Goal: Task Accomplishment & Management: Use online tool/utility

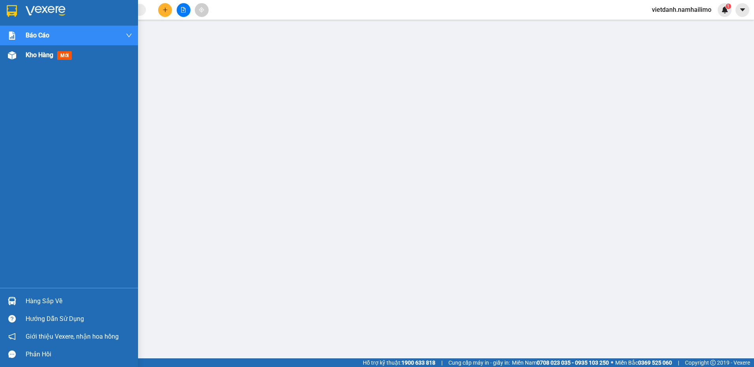
click at [16, 53] on img at bounding box center [12, 55] width 8 height 8
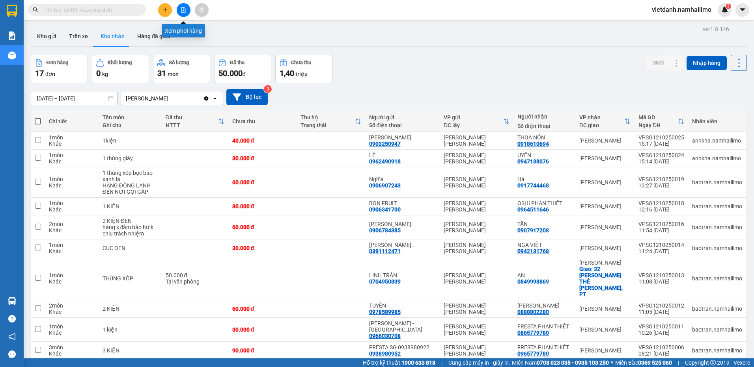
click at [188, 8] on button at bounding box center [184, 10] width 14 height 14
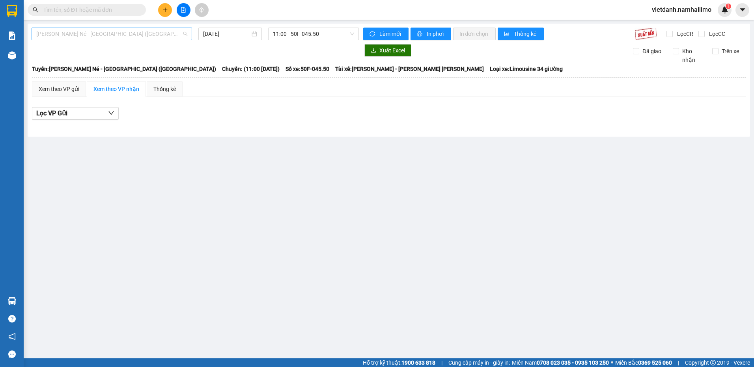
click at [135, 34] on span "Nha Trang - Mũi Né - Sài Gòn (Sáng)" at bounding box center [111, 34] width 151 height 12
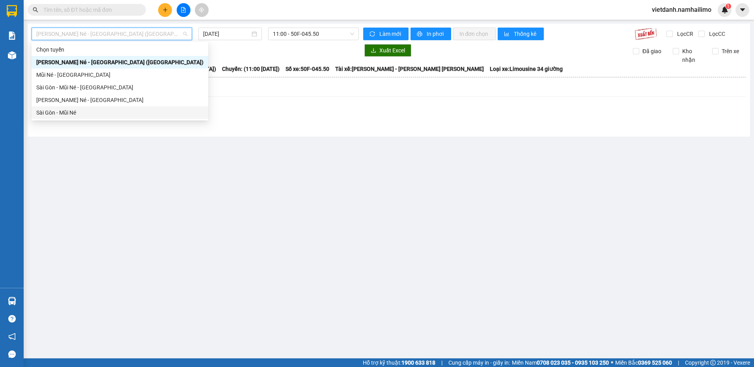
click at [69, 112] on div "Sài Gòn - Mũi Né" at bounding box center [119, 112] width 167 height 9
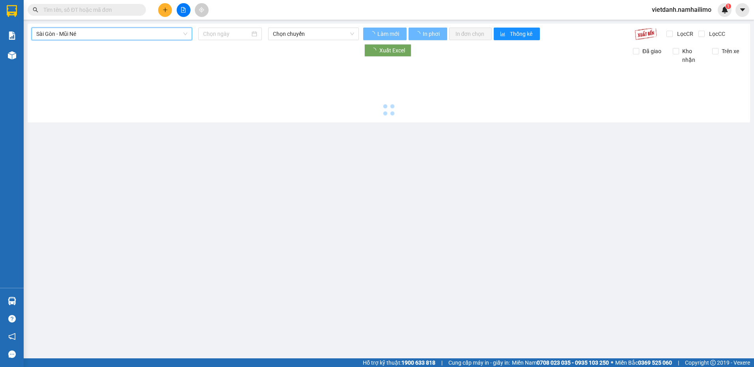
type input "12/10/2025"
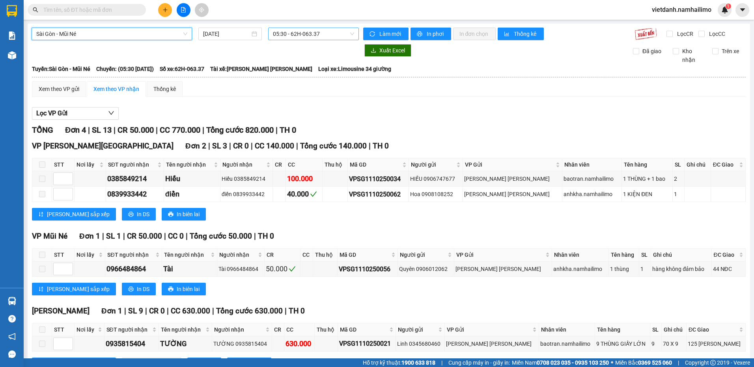
click at [333, 33] on span "05:30 - 62H-063.37" at bounding box center [314, 34] width 82 height 12
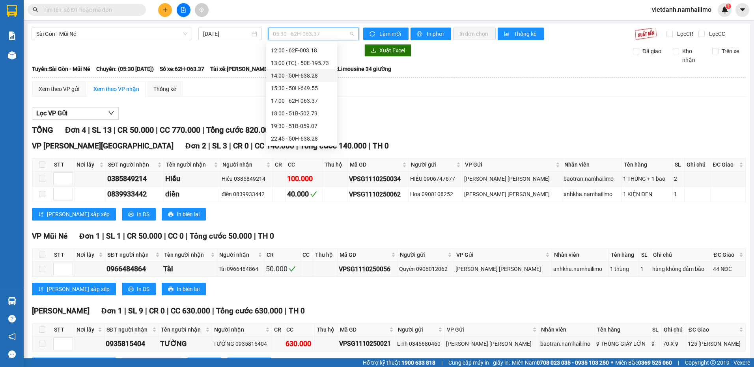
scroll to position [88, 0]
click at [311, 102] on div "17:00 - 62H-063.37" at bounding box center [301, 100] width 61 height 9
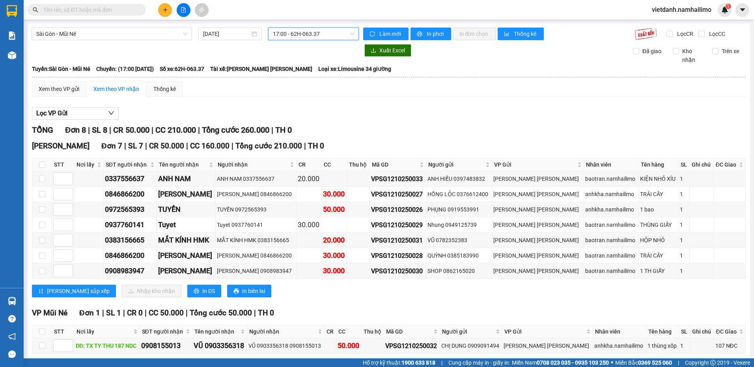
click at [332, 37] on span "17:00 - 62H-063.37" at bounding box center [314, 34] width 82 height 12
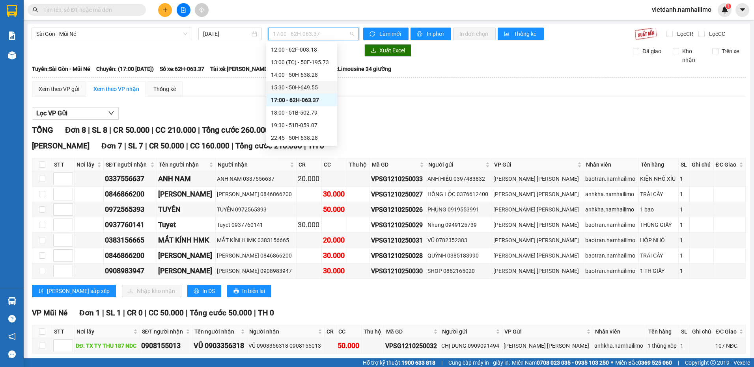
click at [303, 89] on div "15:30 - 50H-649.55" at bounding box center [301, 87] width 61 height 9
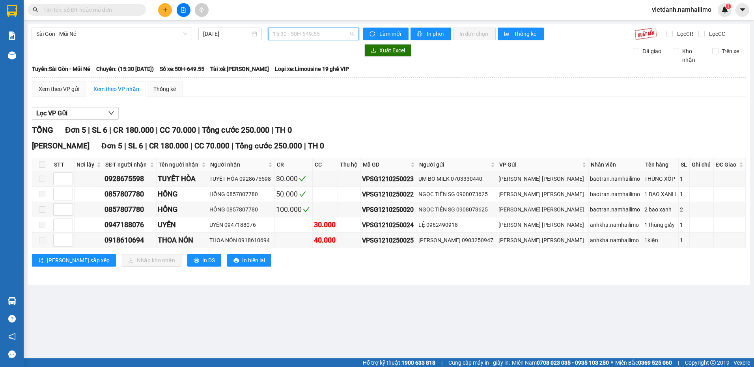
click at [335, 37] on span "15:30 - 50H-649.55" at bounding box center [314, 34] width 82 height 12
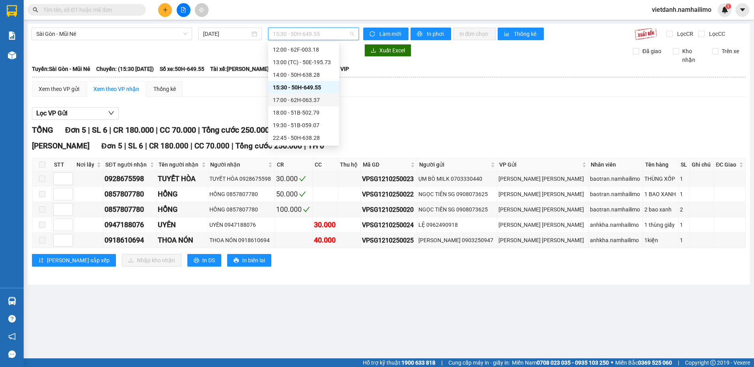
click at [305, 98] on div "17:00 - 62H-063.37" at bounding box center [303, 100] width 61 height 9
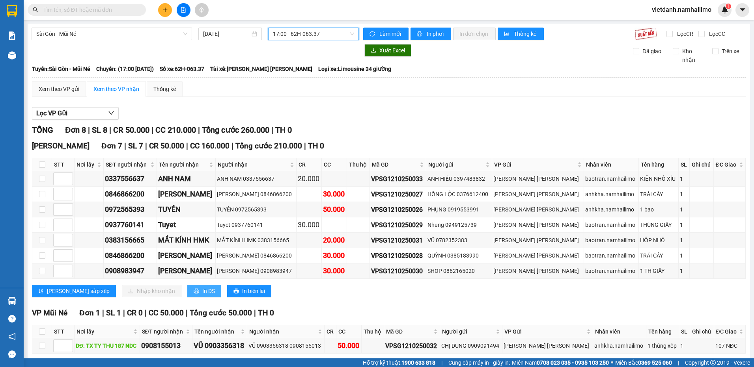
drag, startPoint x: 178, startPoint y: 289, endPoint x: 223, endPoint y: 307, distance: 48.3
click at [202, 289] on span "In DS" at bounding box center [208, 291] width 13 height 9
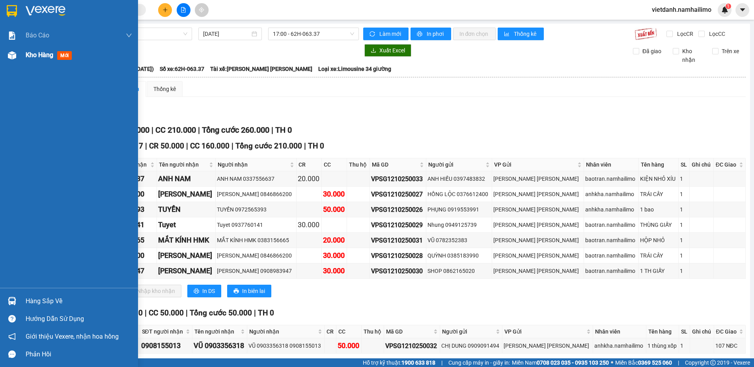
click at [62, 54] on span "mới" at bounding box center [64, 55] width 15 height 9
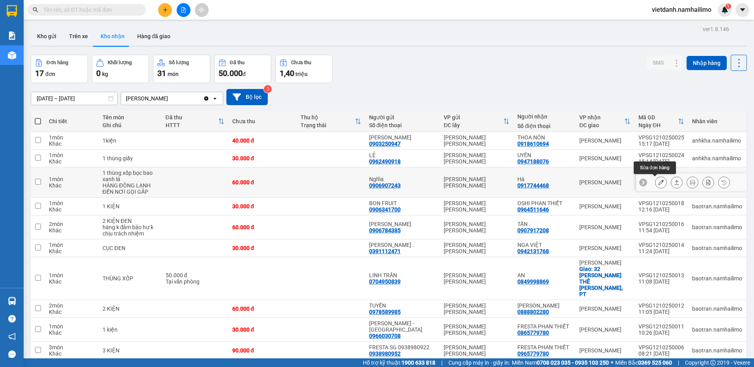
click at [658, 184] on icon at bounding box center [661, 183] width 6 height 6
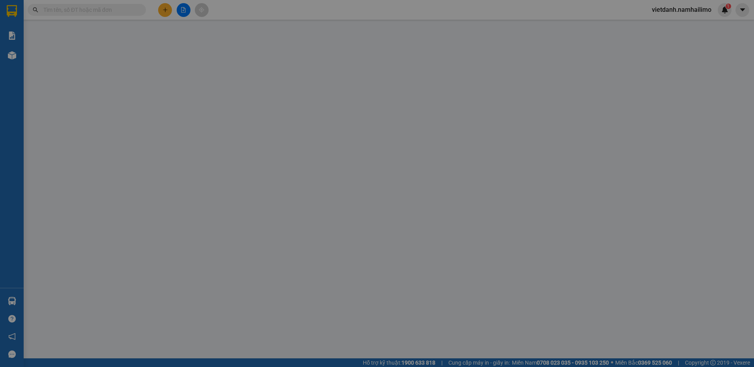
type input "0906907243"
type input "Nghĩa"
type input "0917744468"
type input "Hà"
type input "60.000"
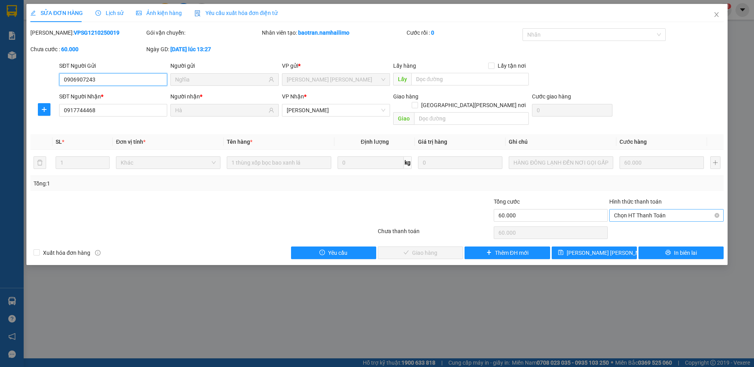
click at [644, 212] on span "Chọn HT Thanh Toán" at bounding box center [666, 216] width 105 height 12
drag, startPoint x: 642, startPoint y: 223, endPoint x: 502, endPoint y: 228, distance: 140.4
click at [642, 223] on div "Tại văn phòng" at bounding box center [666, 222] width 105 height 9
type input "0"
click at [434, 249] on span "Giao hàng" at bounding box center [424, 253] width 25 height 9
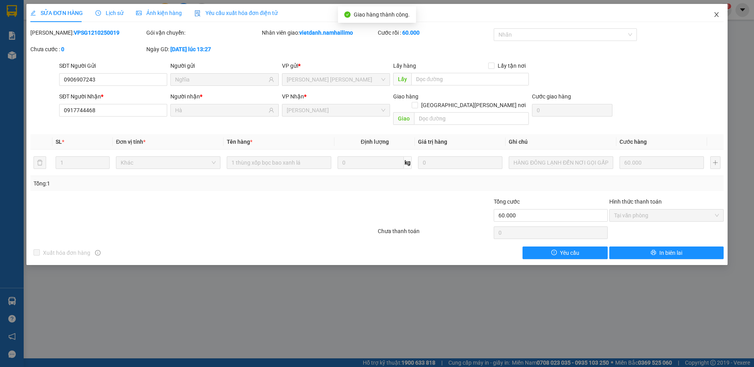
click at [715, 17] on icon "close" at bounding box center [716, 14] width 6 height 6
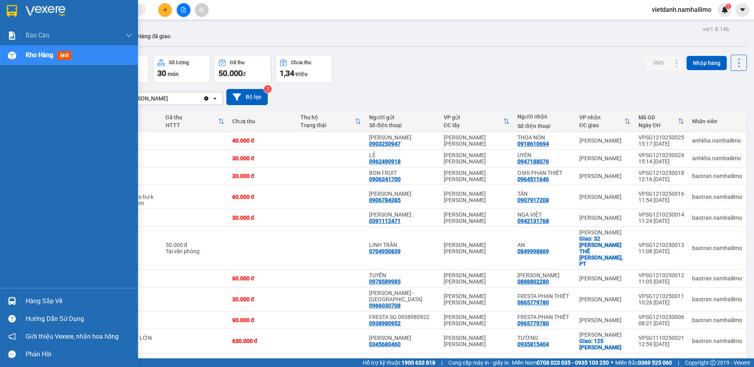
click at [51, 297] on div "Hàng sắp về" at bounding box center [79, 302] width 106 height 12
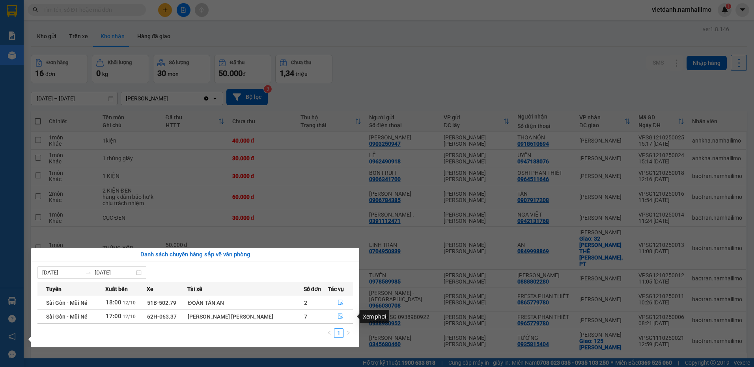
click at [339, 318] on icon "file-done" at bounding box center [340, 317] width 5 height 6
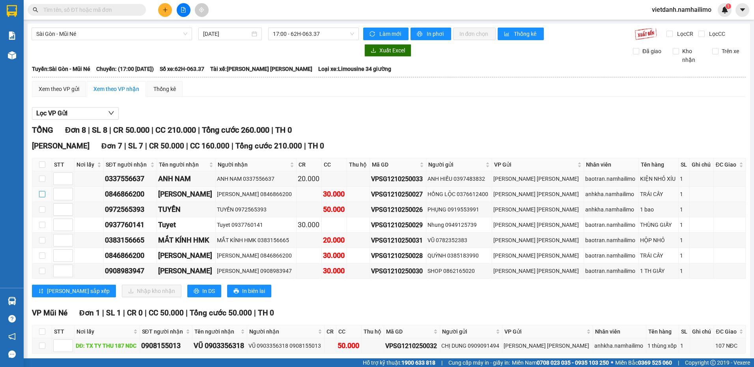
click at [43, 193] on input "checkbox" at bounding box center [42, 194] width 6 height 6
checkbox input "true"
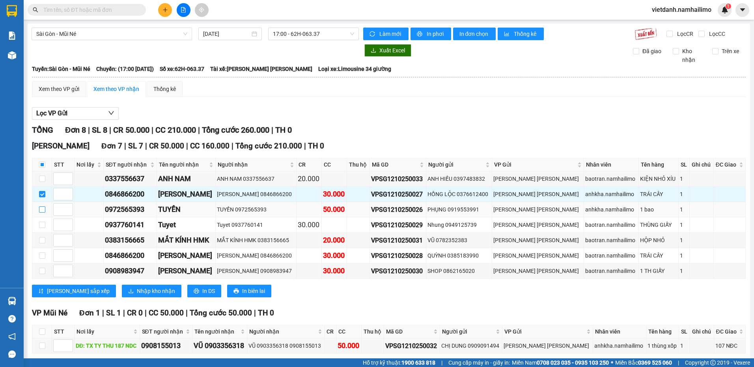
click at [41, 208] on input "checkbox" at bounding box center [42, 210] width 6 height 6
checkbox input "true"
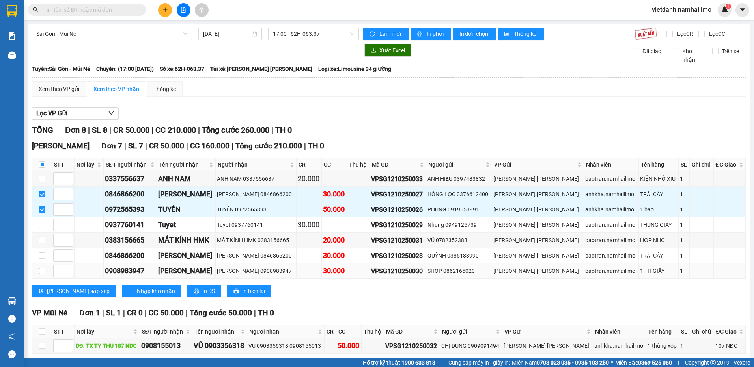
click at [43, 273] on input "checkbox" at bounding box center [42, 271] width 6 height 6
checkbox input "true"
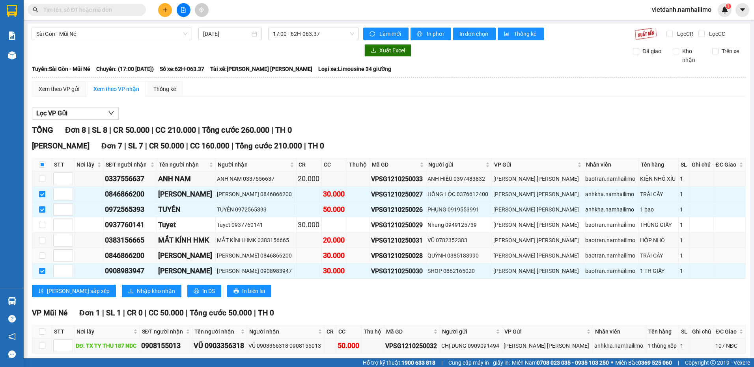
click at [44, 261] on td at bounding box center [42, 255] width 20 height 15
click at [43, 258] on input "checkbox" at bounding box center [42, 256] width 6 height 6
checkbox input "true"
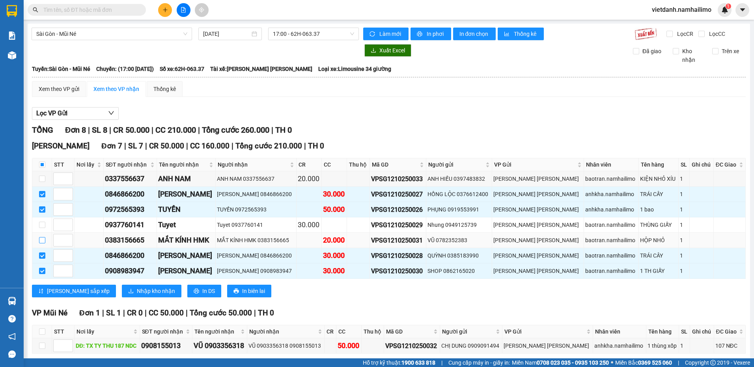
click at [42, 242] on input "checkbox" at bounding box center [42, 240] width 6 height 6
checkbox input "true"
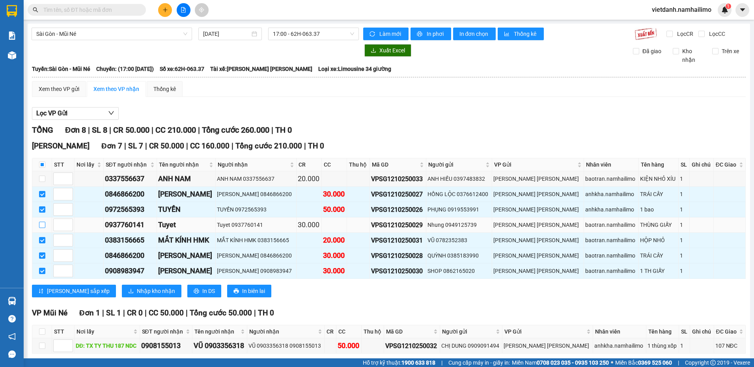
click at [43, 226] on input "checkbox" at bounding box center [42, 225] width 6 height 6
checkbox input "true"
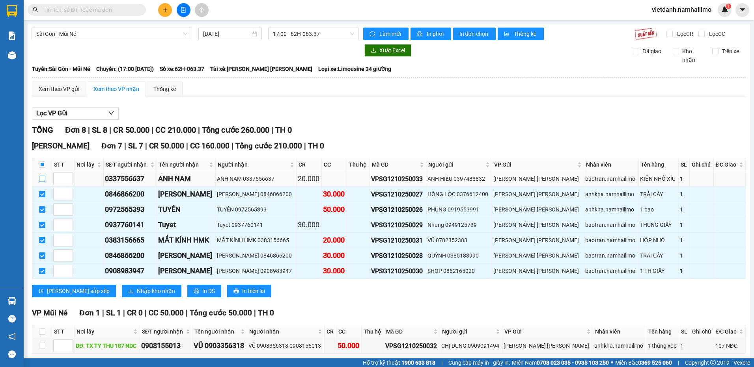
click at [40, 178] on input "checkbox" at bounding box center [42, 179] width 6 height 6
checkbox input "true"
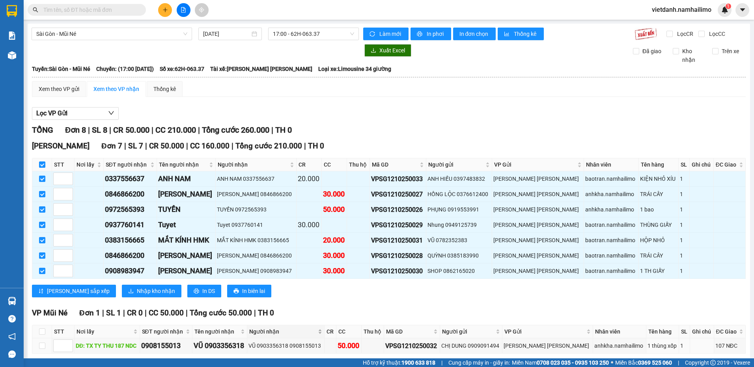
scroll to position [36, 0]
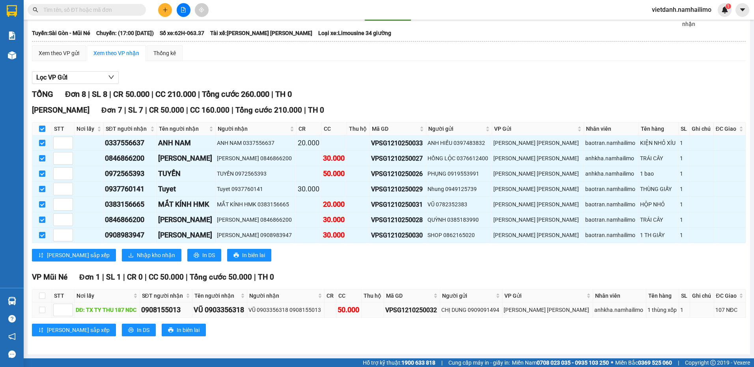
click at [229, 309] on div "VŨ 0903356318" at bounding box center [220, 310] width 52 height 11
drag, startPoint x: 229, startPoint y: 309, endPoint x: 249, endPoint y: 337, distance: 34.5
click at [249, 337] on div "VP Mũi Né Đơn 1 | SL 1 | CR 0 | CC 50.000 | Tổng cước 50.000 | TH 0 STT Nơi lấy…" at bounding box center [388, 307] width 713 height 71
drag, startPoint x: 215, startPoint y: 309, endPoint x: 254, endPoint y: 311, distance: 39.0
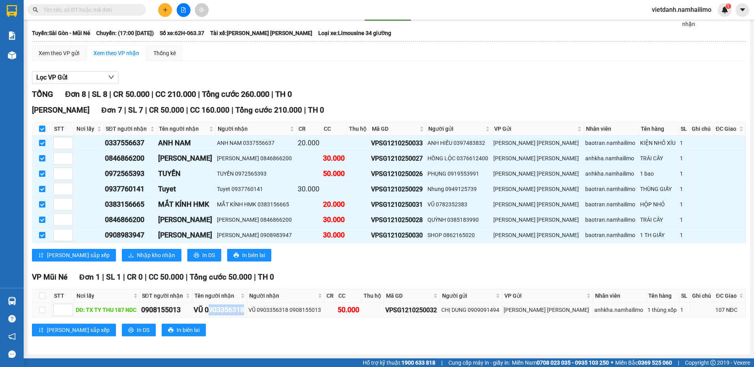
click at [246, 311] on div "VŨ 0903356318" at bounding box center [220, 310] width 52 height 11
drag, startPoint x: 254, startPoint y: 311, endPoint x: 262, endPoint y: 332, distance: 22.7
click at [262, 331] on div "Lưu sắp xếp In DS In biên lai" at bounding box center [388, 330] width 713 height 13
click at [492, 315] on div "CHỊ DUNG 0909091494" at bounding box center [471, 310] width 60 height 9
click at [494, 313] on div "CHỊ DUNG 0909091494" at bounding box center [471, 310] width 60 height 9
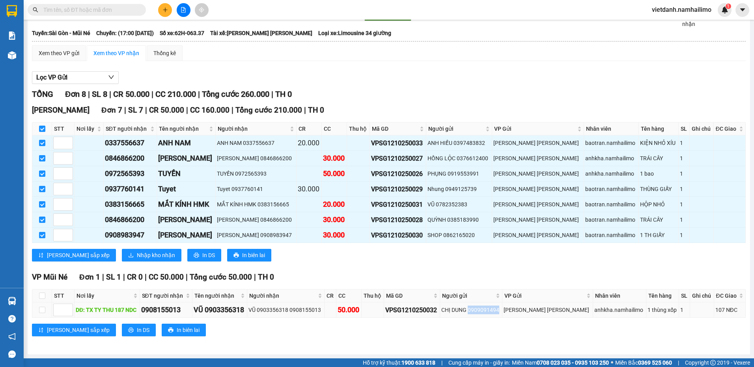
click at [494, 313] on div "CHỊ DUNG 0909091494" at bounding box center [471, 310] width 60 height 9
drag, startPoint x: 494, startPoint y: 313, endPoint x: 497, endPoint y: 324, distance: 12.3
click at [497, 324] on div "Lưu sắp xếp In DS In biên lai" at bounding box center [388, 330] width 713 height 13
drag, startPoint x: 708, startPoint y: 309, endPoint x: 728, endPoint y: 310, distance: 20.1
click at [728, 310] on div "107 NĐC" at bounding box center [729, 310] width 29 height 9
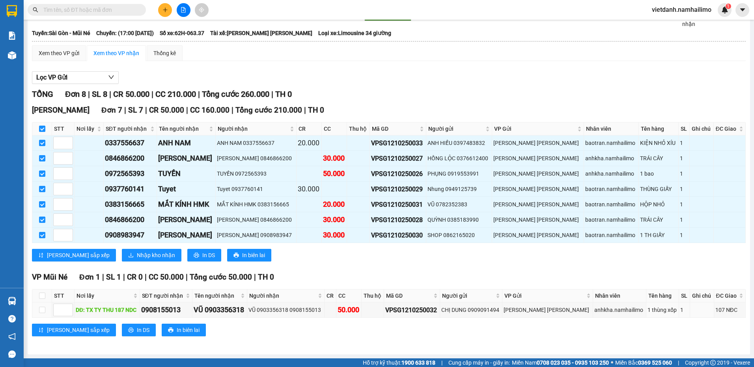
drag, startPoint x: 728, startPoint y: 310, endPoint x: 708, endPoint y: 335, distance: 32.2
click at [708, 335] on div "Lưu sắp xếp In DS In biên lai" at bounding box center [388, 330] width 713 height 13
drag, startPoint x: 708, startPoint y: 309, endPoint x: 729, endPoint y: 309, distance: 20.5
click at [729, 309] on div "107 NĐC" at bounding box center [729, 310] width 29 height 9
drag, startPoint x: 729, startPoint y: 309, endPoint x: 725, endPoint y: 315, distance: 6.9
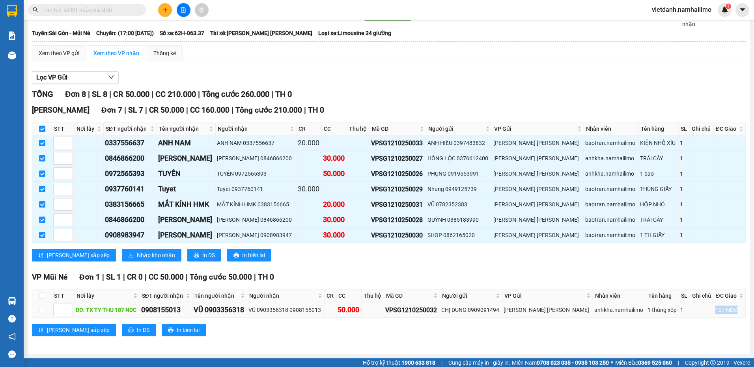
click at [725, 315] on td "107 NĐC" at bounding box center [730, 310] width 32 height 15
drag, startPoint x: 707, startPoint y: 310, endPoint x: 728, endPoint y: 310, distance: 20.9
click at [728, 310] on div "107 NĐC" at bounding box center [729, 310] width 29 height 9
drag, startPoint x: 728, startPoint y: 310, endPoint x: 722, endPoint y: 316, distance: 9.2
click at [722, 316] on td "107 NĐC" at bounding box center [730, 310] width 32 height 15
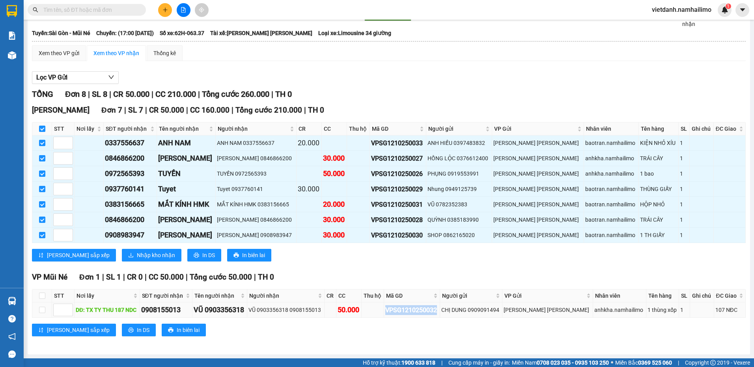
drag, startPoint x: 404, startPoint y: 311, endPoint x: 456, endPoint y: 311, distance: 52.8
click at [438, 311] on div "VPSG1210250032" at bounding box center [411, 310] width 53 height 10
drag, startPoint x: 456, startPoint y: 311, endPoint x: 456, endPoint y: 322, distance: 10.6
click at [456, 322] on div "VP Mũi Né Đơn 1 | SL 1 | CR 0 | CC 50.000 | Tổng cước 50.000 | TH 0 STT Nơi lấy…" at bounding box center [388, 307] width 713 height 71
drag, startPoint x: 456, startPoint y: 313, endPoint x: 405, endPoint y: 314, distance: 51.6
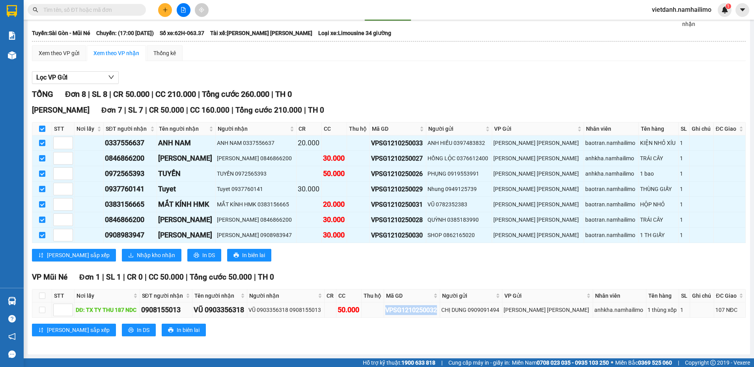
click at [405, 314] on div "VPSG1210250032" at bounding box center [411, 310] width 53 height 10
click at [405, 312] on div "VPSG1210250032" at bounding box center [411, 310] width 53 height 10
drag, startPoint x: 407, startPoint y: 309, endPoint x: 456, endPoint y: 313, distance: 48.6
click at [438, 313] on div "VPSG1210250032" at bounding box center [411, 310] width 53 height 10
click at [438, 315] on div "VPSG1210250032" at bounding box center [411, 310] width 53 height 10
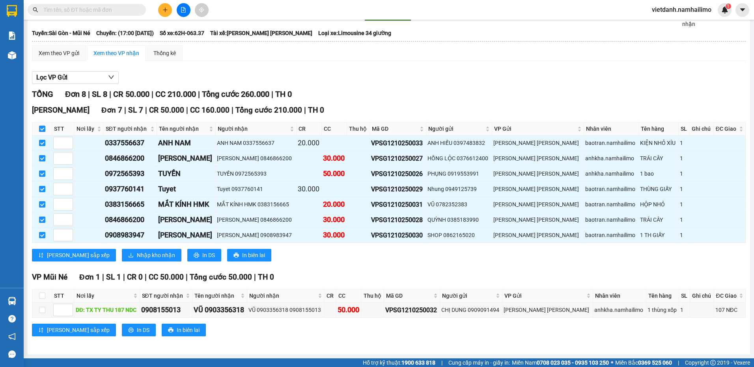
click at [428, 325] on div "Lưu sắp xếp In DS In biên lai" at bounding box center [388, 330] width 713 height 13
drag, startPoint x: 352, startPoint y: 309, endPoint x: 374, endPoint y: 309, distance: 22.1
click at [361, 309] on td "50.000" at bounding box center [348, 310] width 25 height 15
click at [360, 310] on div "50.000" at bounding box center [348, 310] width 22 height 11
drag, startPoint x: 374, startPoint y: 308, endPoint x: 354, endPoint y: 311, distance: 19.8
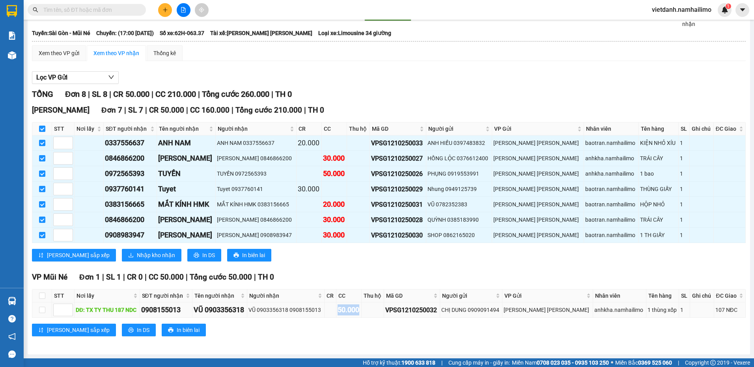
click at [354, 311] on div "50.000" at bounding box center [348, 310] width 22 height 11
drag, startPoint x: 354, startPoint y: 311, endPoint x: 361, endPoint y: 311, distance: 6.7
click at [360, 311] on div "50.000" at bounding box center [348, 310] width 22 height 11
drag, startPoint x: 365, startPoint y: 310, endPoint x: 374, endPoint y: 310, distance: 9.5
click at [360, 310] on div "50.000" at bounding box center [348, 310] width 22 height 11
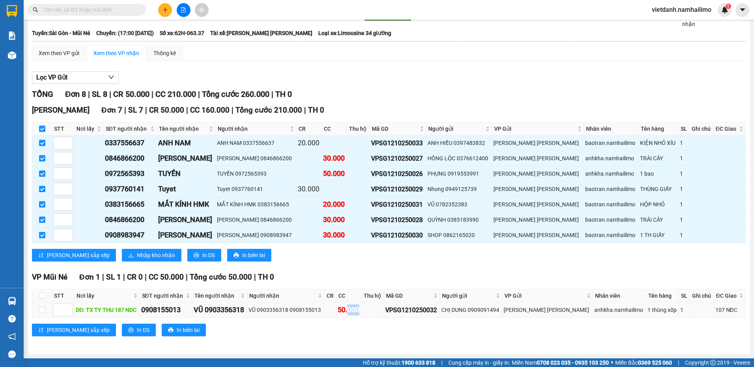
click at [360, 312] on div "50.000" at bounding box center [348, 310] width 22 height 11
drag, startPoint x: 374, startPoint y: 310, endPoint x: 355, endPoint y: 310, distance: 19.3
click at [355, 310] on div "50.000" at bounding box center [348, 310] width 22 height 11
drag, startPoint x: 355, startPoint y: 310, endPoint x: 362, endPoint y: 311, distance: 7.5
click at [360, 311] on div "50.000" at bounding box center [348, 310] width 22 height 11
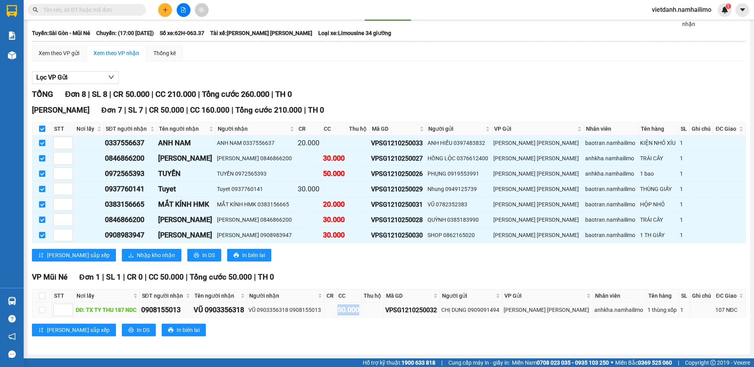
drag, startPoint x: 364, startPoint y: 311, endPoint x: 371, endPoint y: 311, distance: 7.5
click at [360, 311] on div "50.000" at bounding box center [348, 310] width 22 height 11
drag, startPoint x: 371, startPoint y: 311, endPoint x: 365, endPoint y: 310, distance: 6.7
click at [360, 311] on div "50.000" at bounding box center [348, 310] width 22 height 11
click at [360, 310] on div "50.000" at bounding box center [348, 310] width 22 height 11
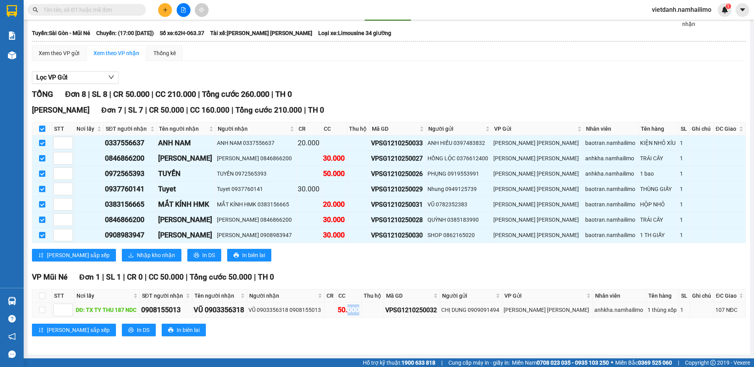
drag, startPoint x: 363, startPoint y: 310, endPoint x: 375, endPoint y: 310, distance: 11.4
click at [360, 310] on div "50.000" at bounding box center [348, 310] width 22 height 11
drag, startPoint x: 375, startPoint y: 310, endPoint x: 375, endPoint y: 314, distance: 4.0
click at [360, 314] on div "50.000" at bounding box center [348, 310] width 22 height 11
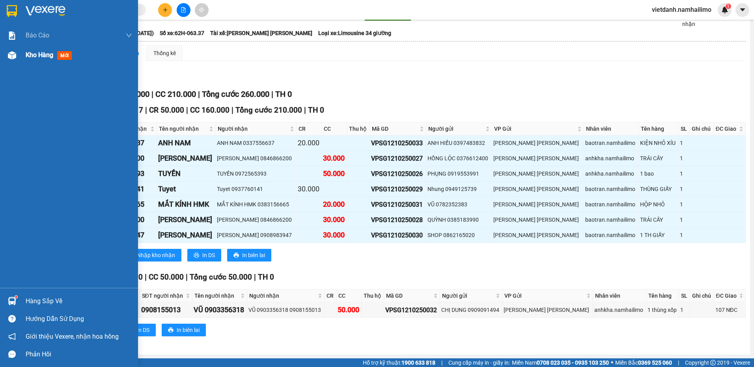
click at [28, 56] on span "Kho hàng" at bounding box center [40, 54] width 28 height 7
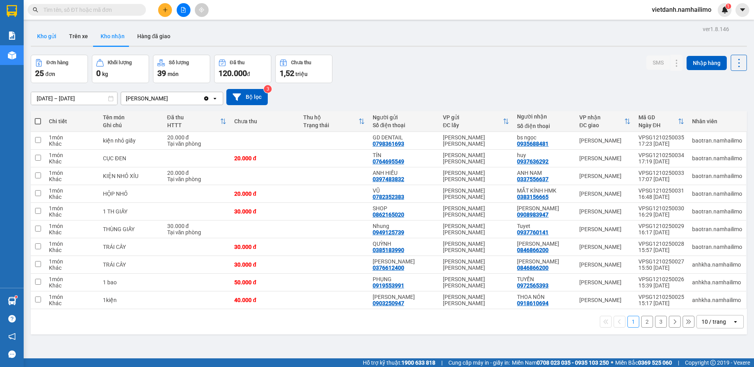
click at [48, 39] on button "Kho gửi" at bounding box center [47, 36] width 32 height 19
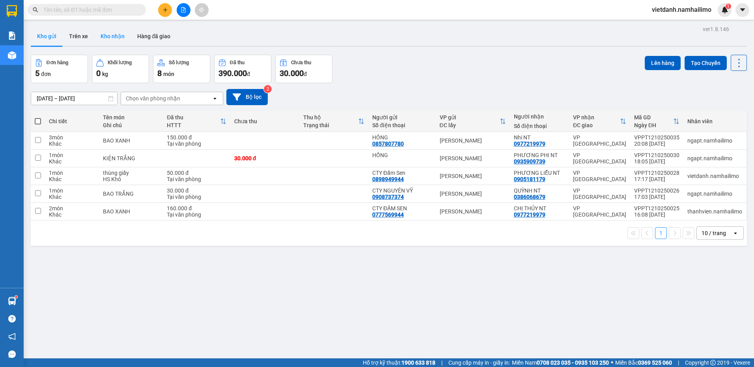
click at [95, 37] on button "Kho nhận" at bounding box center [112, 36] width 37 height 19
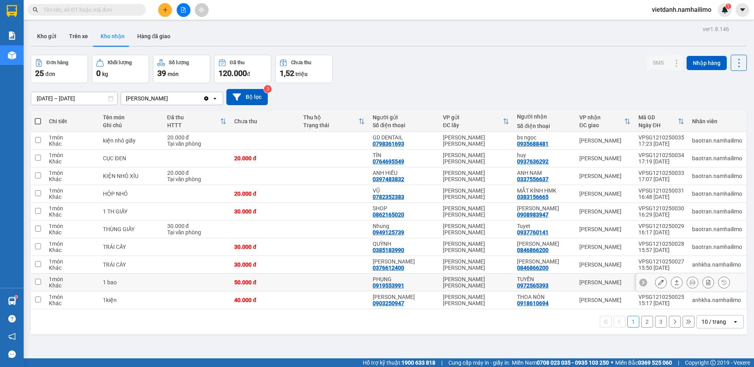
click at [566, 281] on div "TUYỀN" at bounding box center [544, 279] width 54 height 6
checkbox input "true"
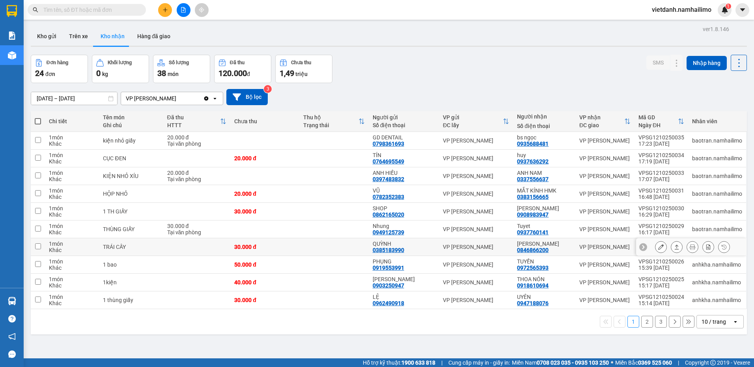
click at [561, 246] on div "[PERSON_NAME]" at bounding box center [544, 244] width 54 height 6
checkbox input "true"
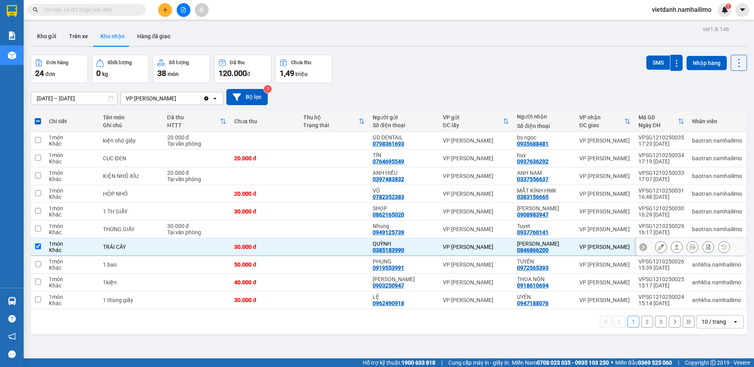
click at [658, 248] on icon at bounding box center [661, 247] width 6 height 6
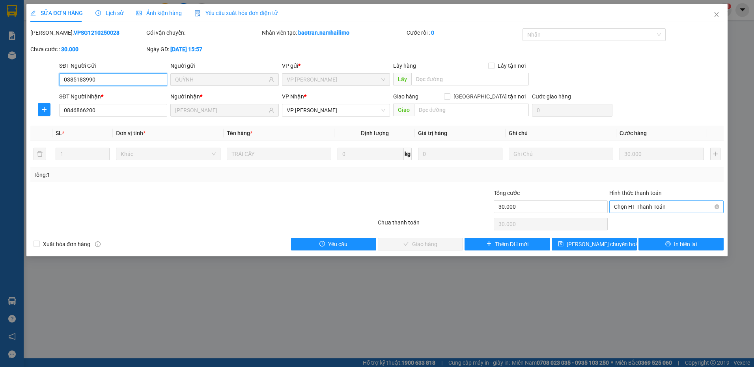
click at [625, 207] on span "Chọn HT Thanh Toán" at bounding box center [666, 207] width 105 height 12
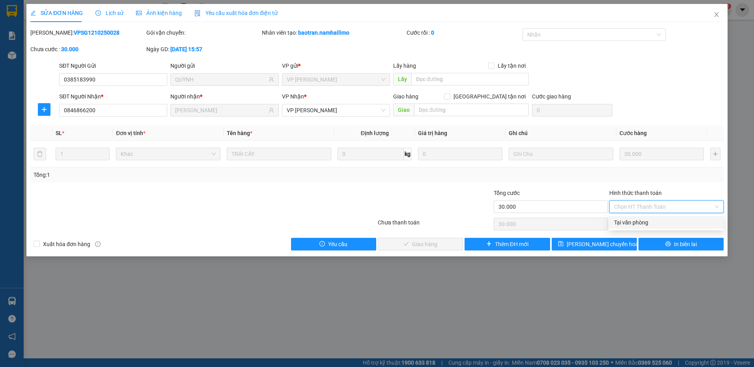
click at [624, 225] on div "Tại văn phòng" at bounding box center [666, 222] width 105 height 9
type input "0"
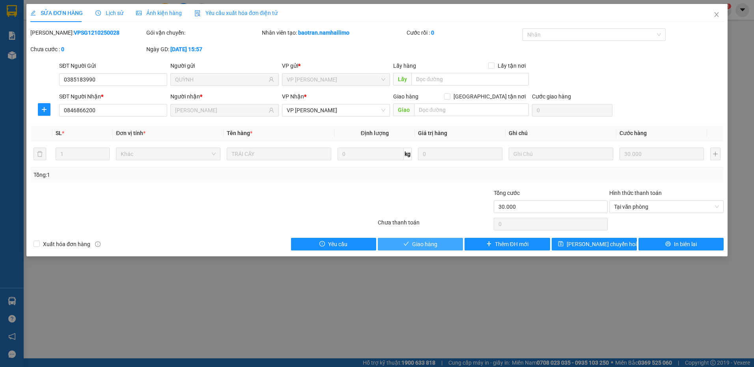
click at [423, 240] on span "Giao hàng" at bounding box center [424, 244] width 25 height 9
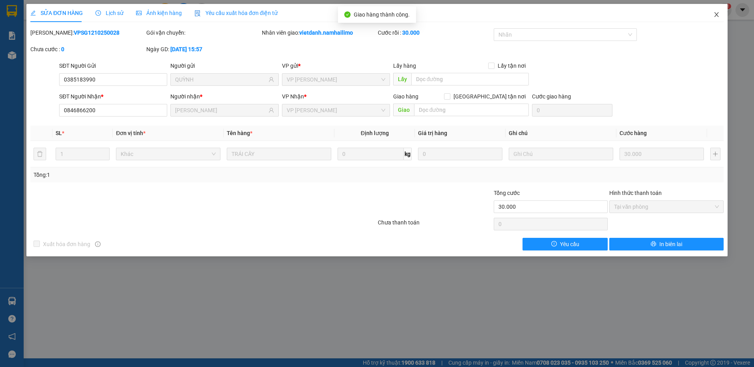
click at [713, 19] on span "Close" at bounding box center [716, 15] width 22 height 22
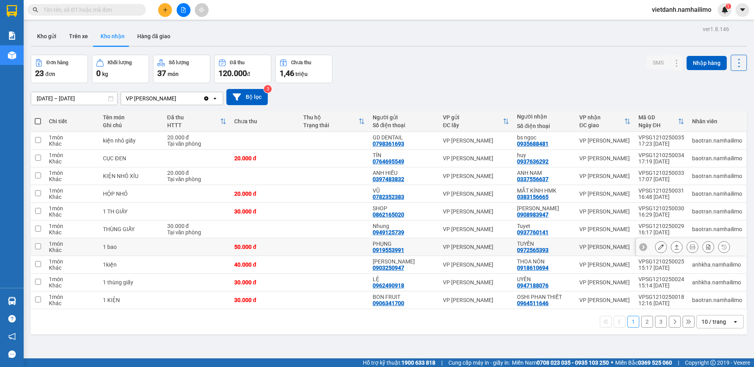
click at [658, 246] on icon at bounding box center [661, 247] width 6 height 6
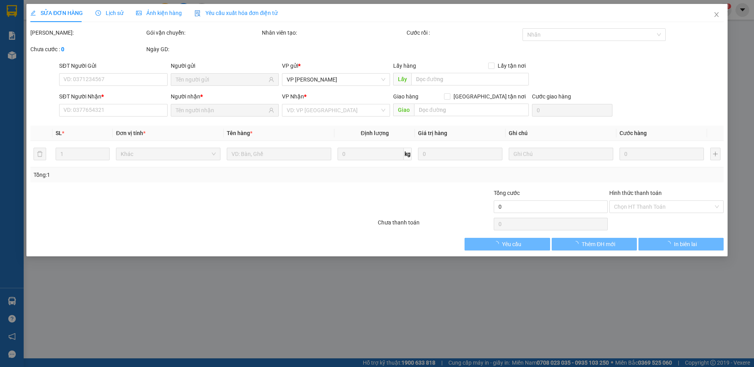
type input "0919553991"
type input "PHỤNG"
type input "0972565393"
type input "TUYỀN"
type input "50.000"
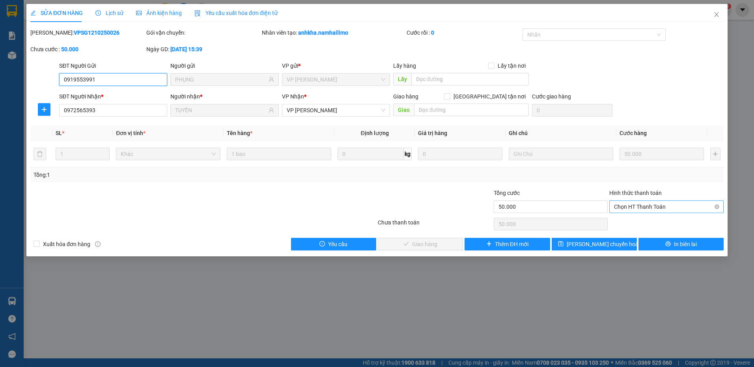
click at [634, 204] on span "Chọn HT Thanh Toán" at bounding box center [666, 207] width 105 height 12
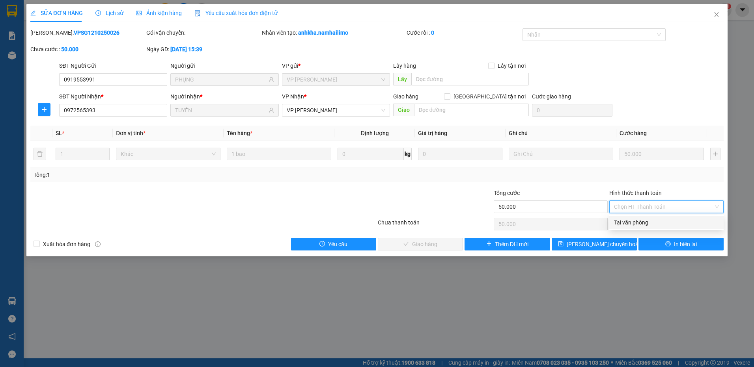
click at [628, 220] on div "Tại văn phòng" at bounding box center [666, 222] width 105 height 9
type input "0"
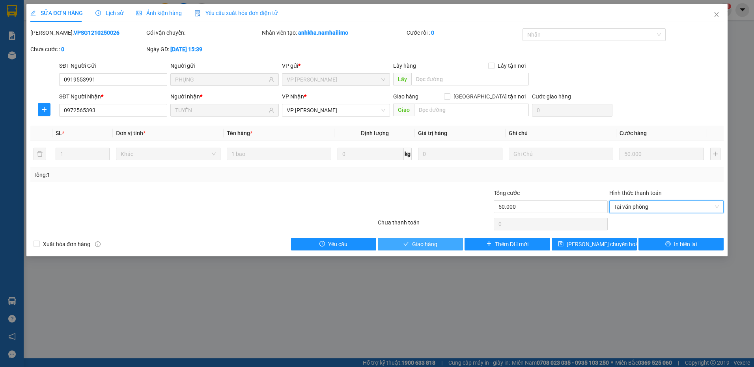
click at [430, 243] on span "Giao hàng" at bounding box center [424, 244] width 25 height 9
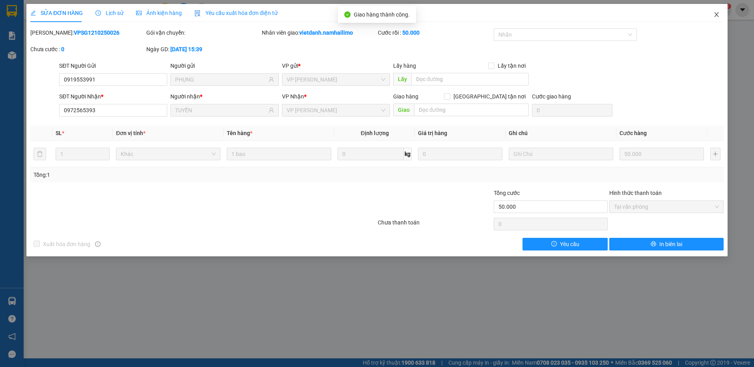
click at [714, 16] on icon "close" at bounding box center [716, 14] width 6 height 6
